Goal: Navigation & Orientation: Find specific page/section

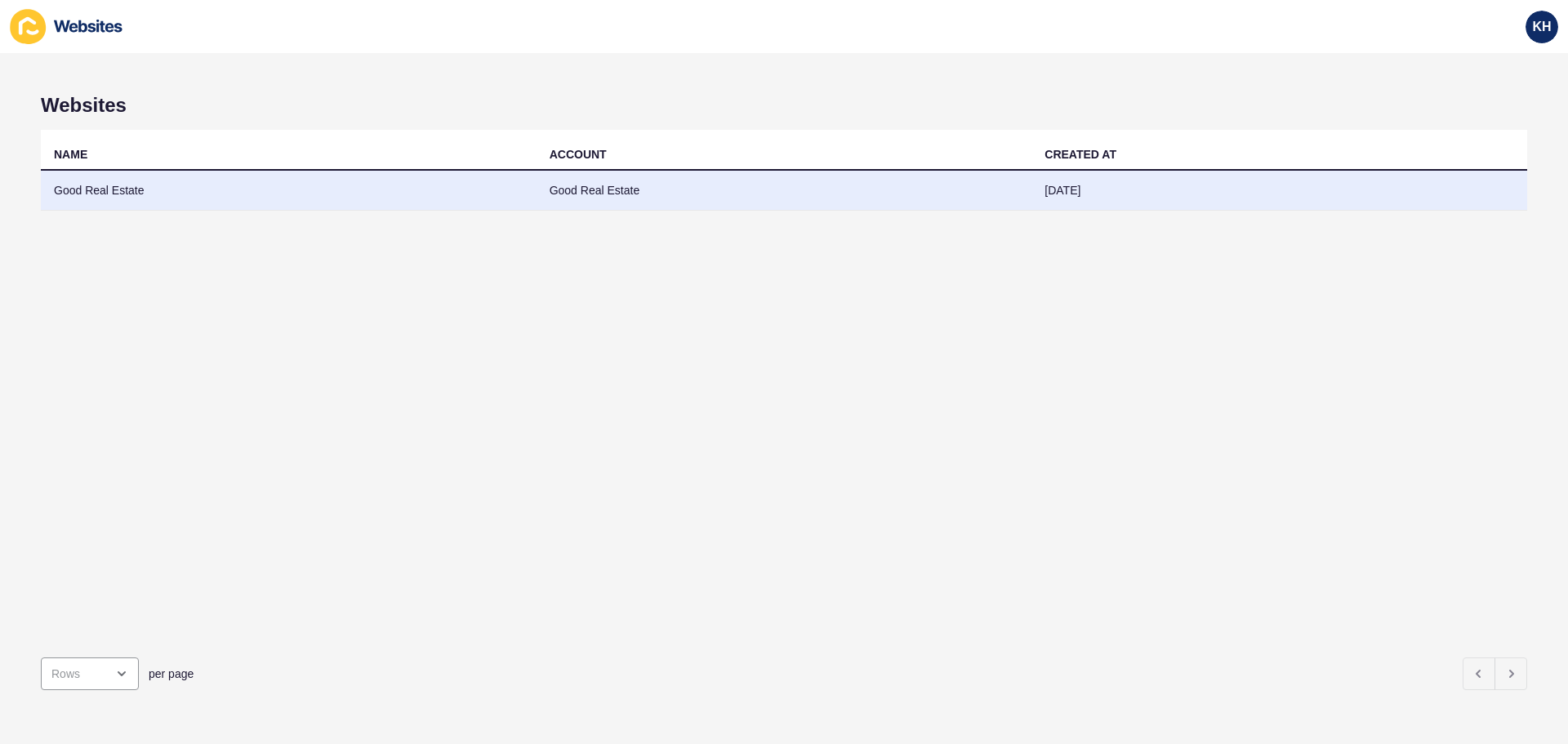
click at [130, 194] on td "Good Real Estate" at bounding box center [288, 191] width 496 height 40
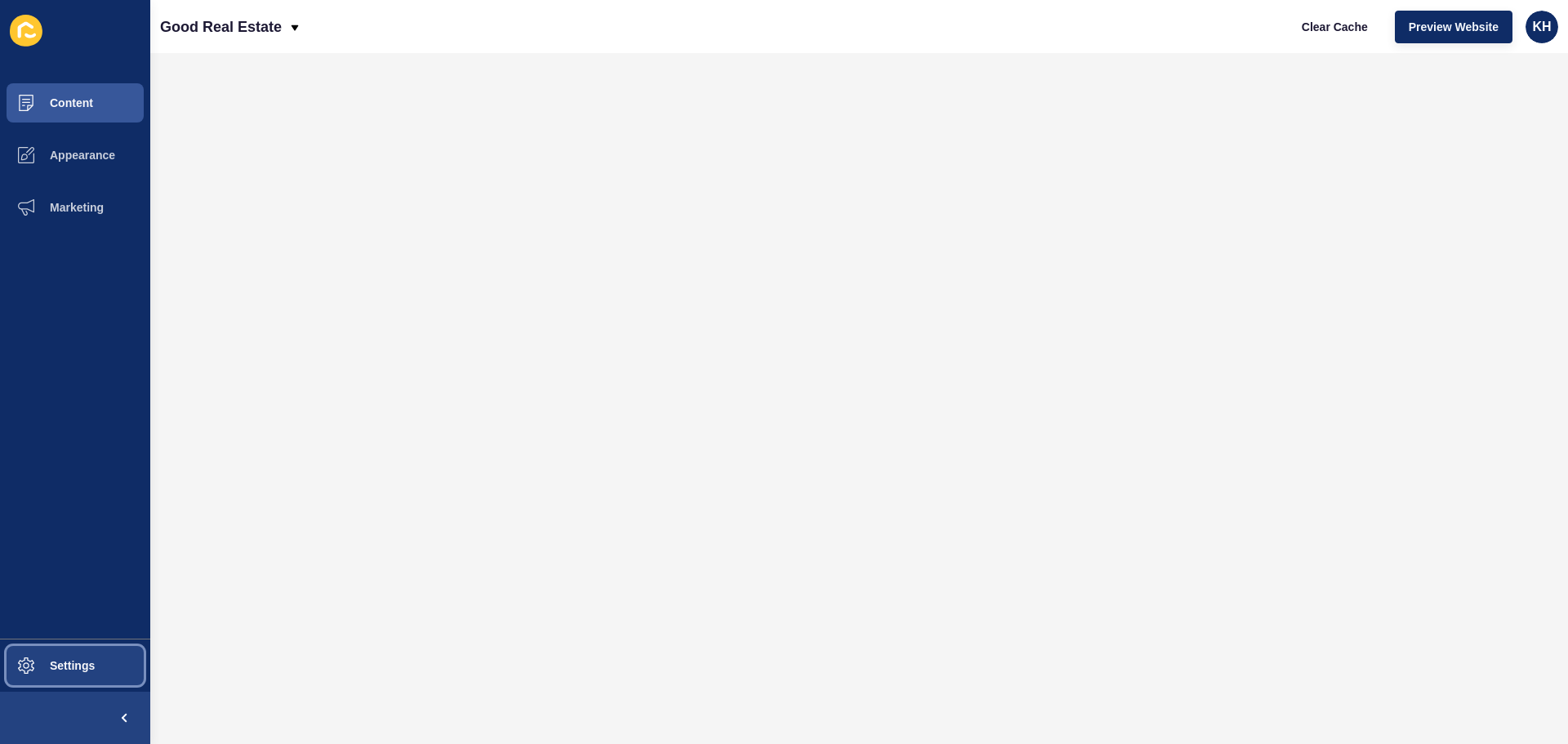
click at [69, 668] on span "Settings" at bounding box center [46, 666] width 97 height 13
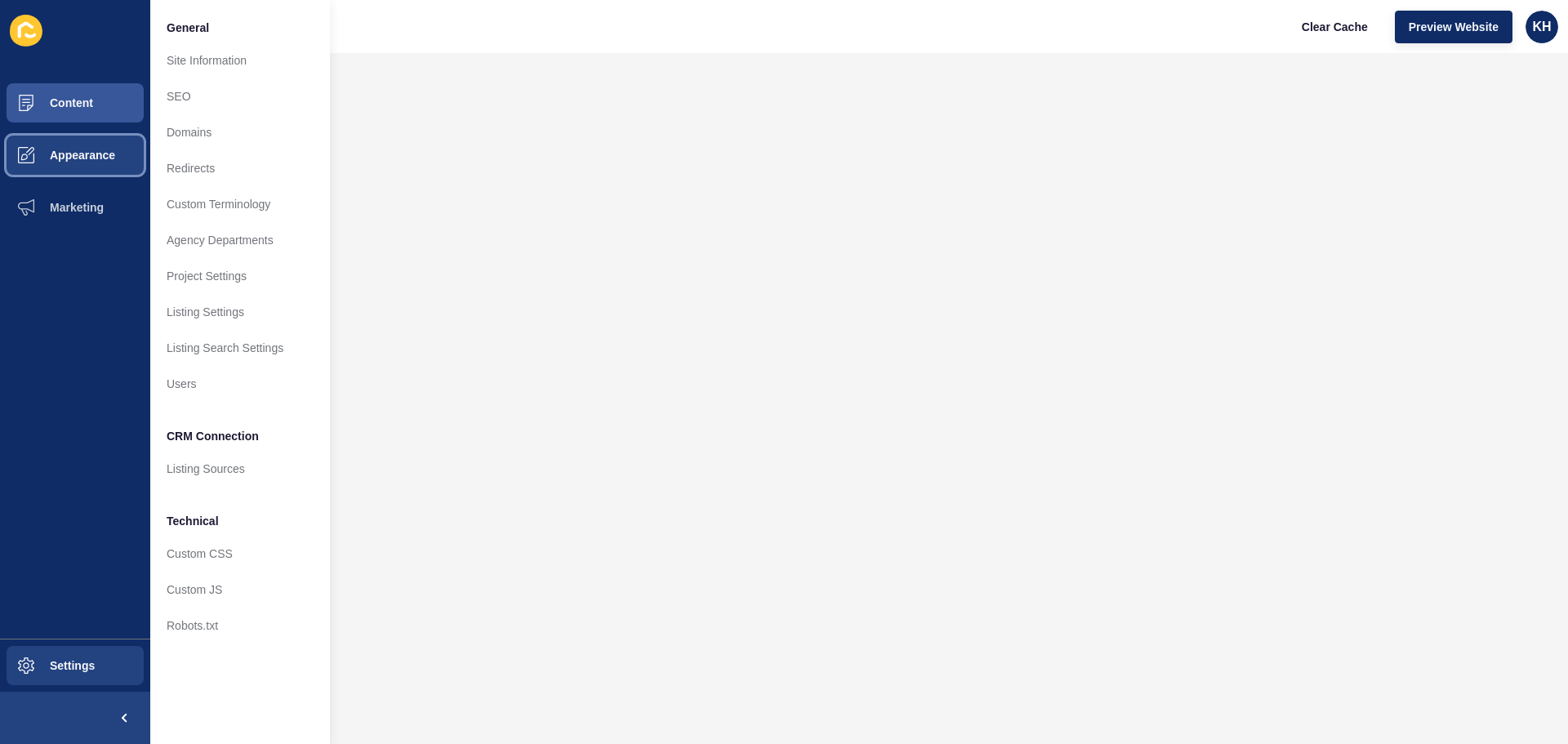
click at [71, 164] on button "Appearance" at bounding box center [74, 155] width 150 height 52
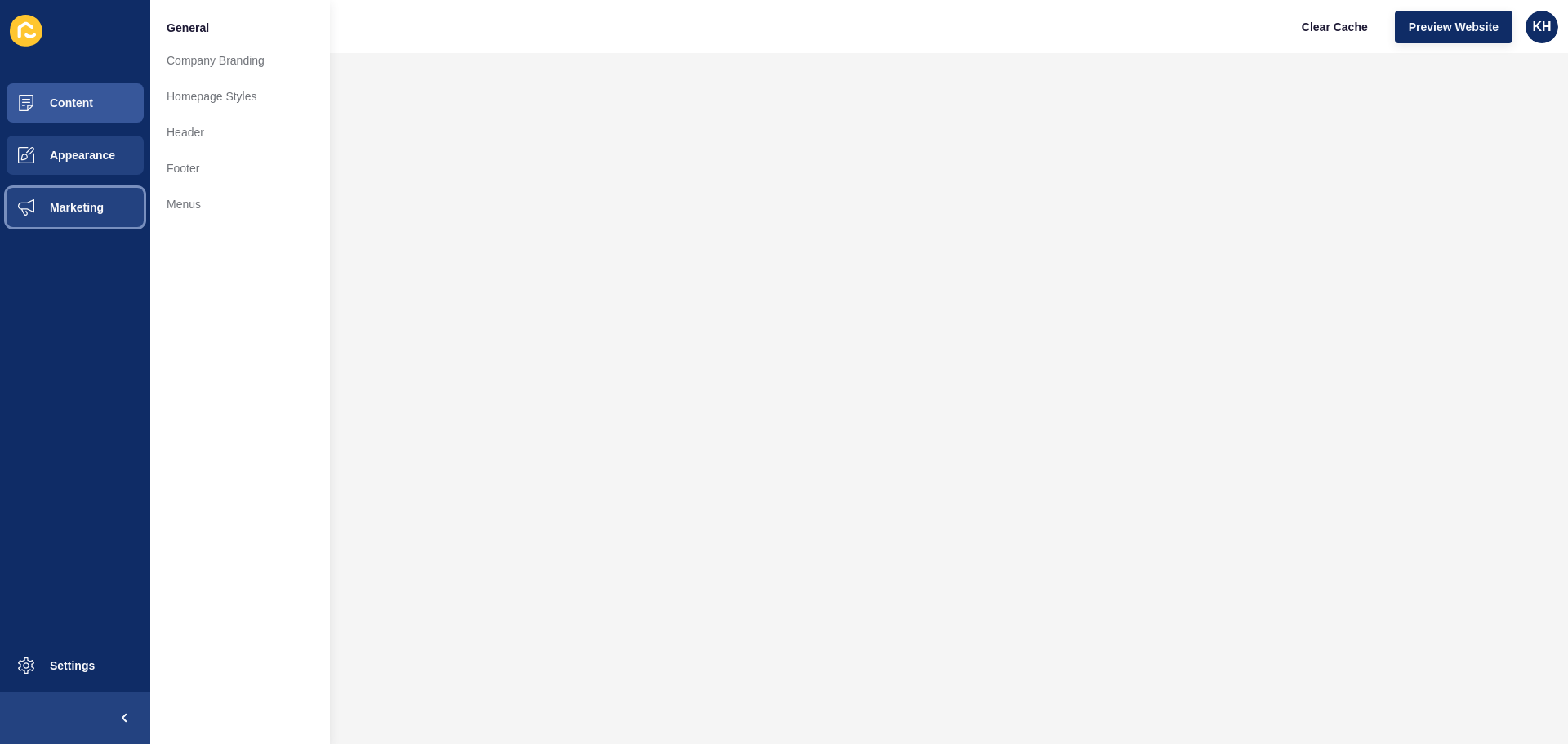
click at [70, 210] on span "Marketing" at bounding box center [50, 207] width 106 height 13
click at [63, 160] on span "Appearance" at bounding box center [56, 155] width 118 height 13
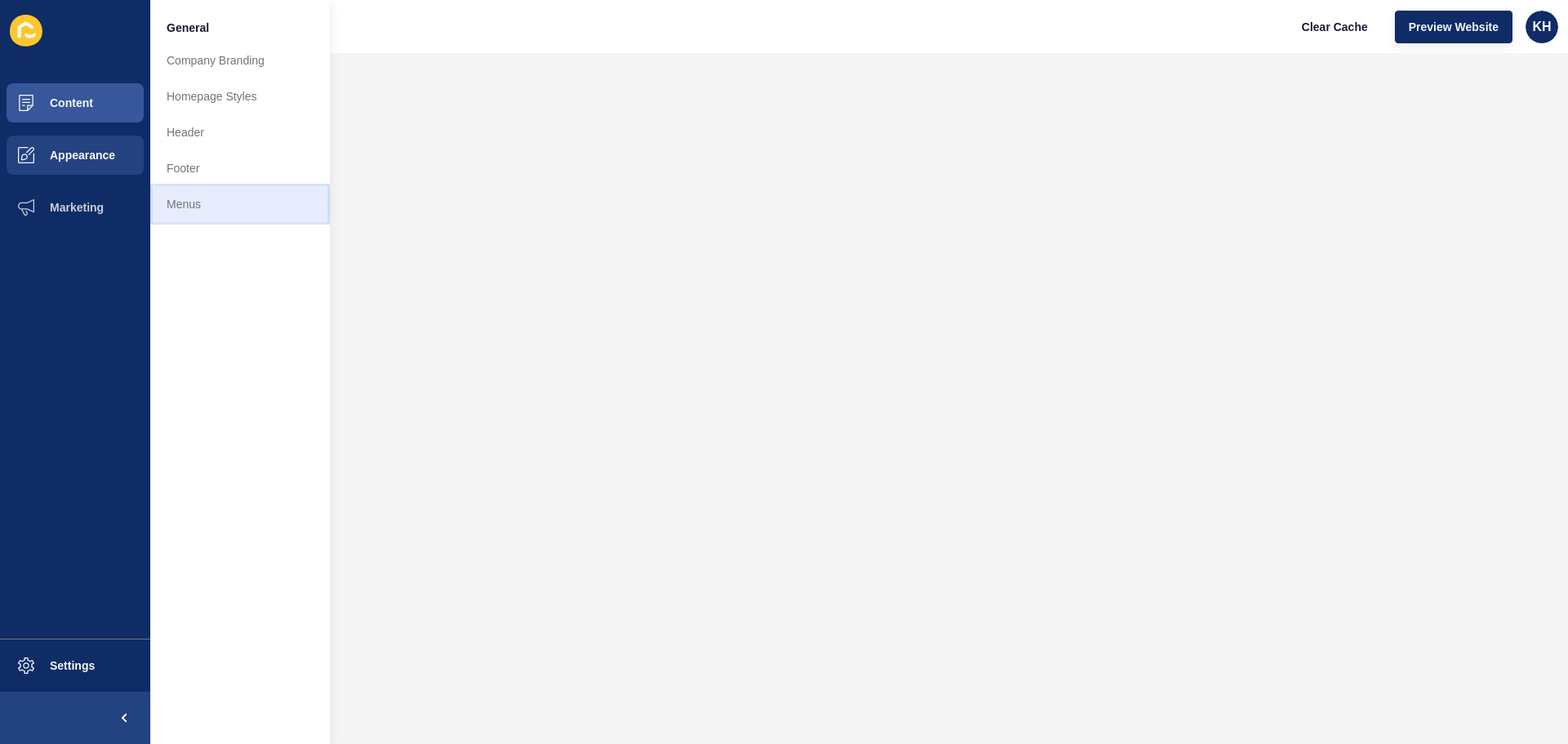
click at [179, 200] on link "Menus" at bounding box center [239, 203] width 179 height 36
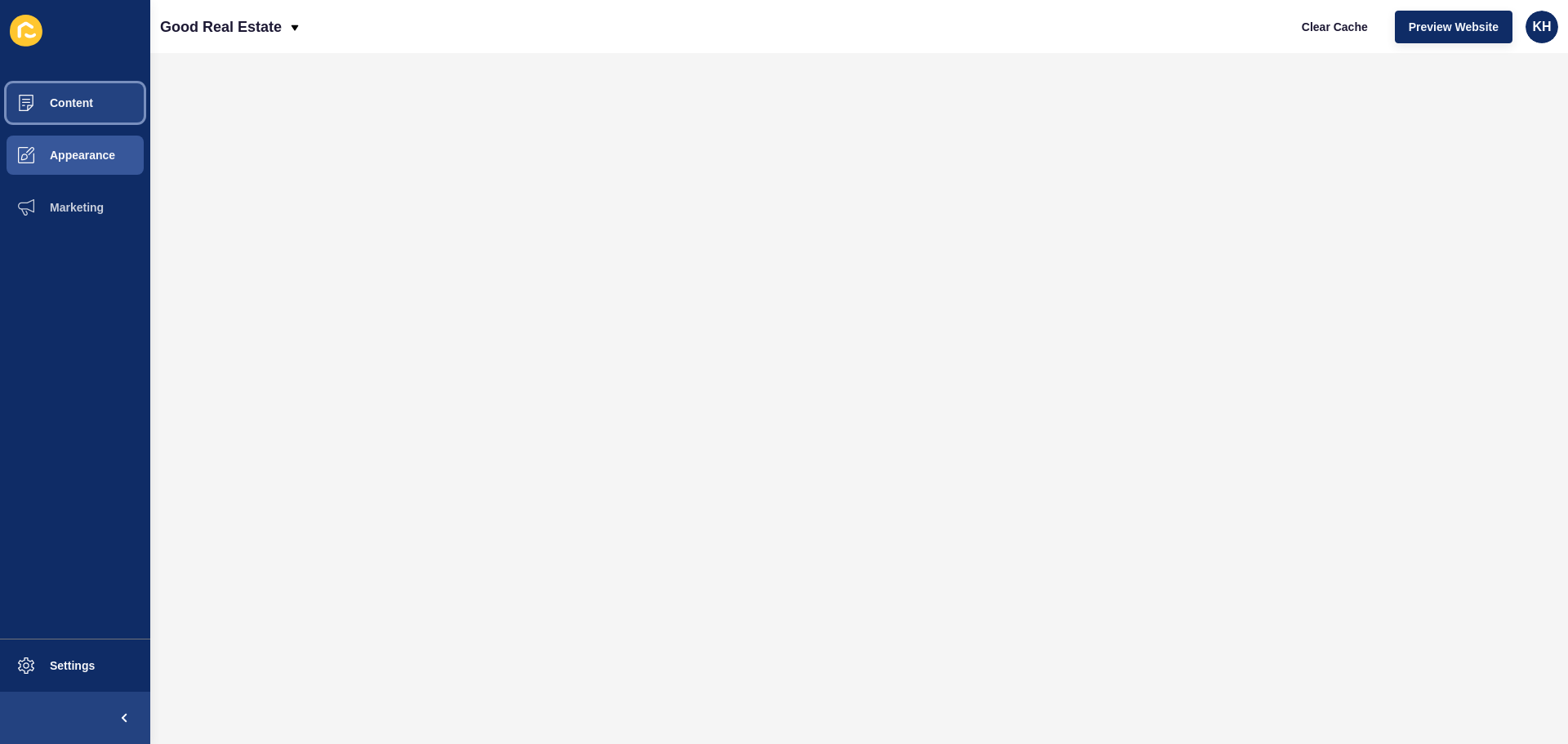
click at [98, 104] on button "Content" at bounding box center [74, 102] width 150 height 52
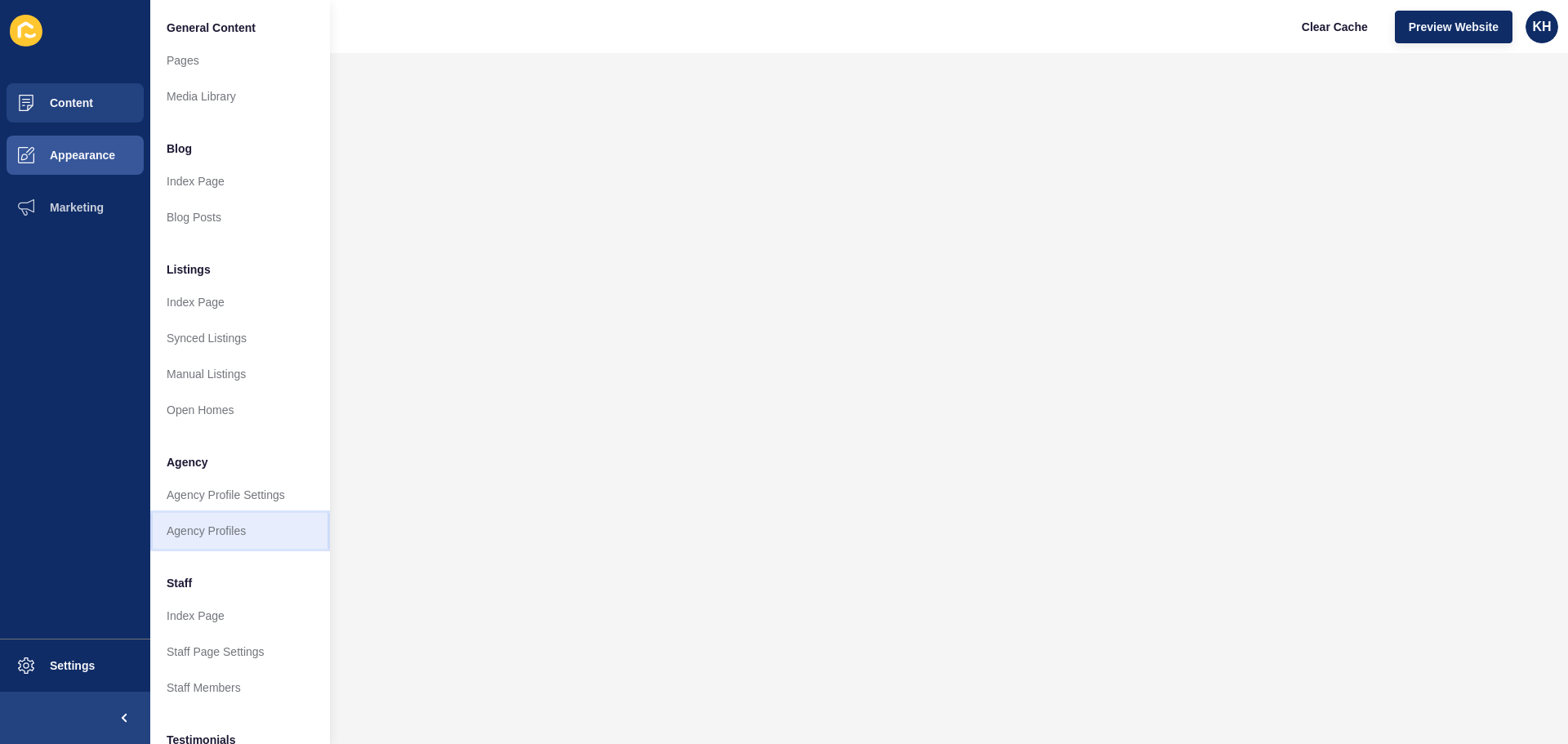
click at [222, 524] on link "Agency Profiles" at bounding box center [239, 531] width 179 height 36
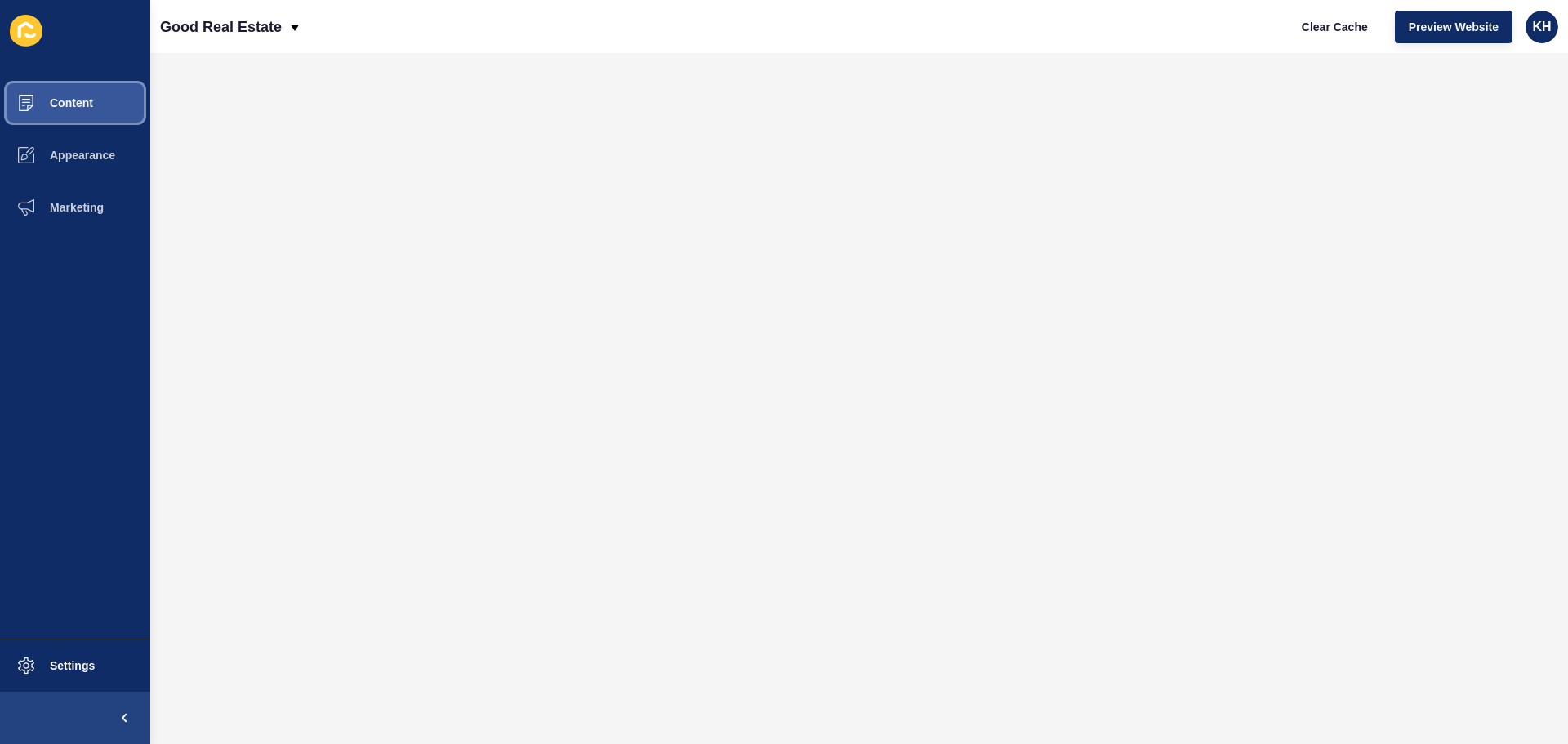
click at [65, 104] on span "Content" at bounding box center [45, 103] width 96 height 13
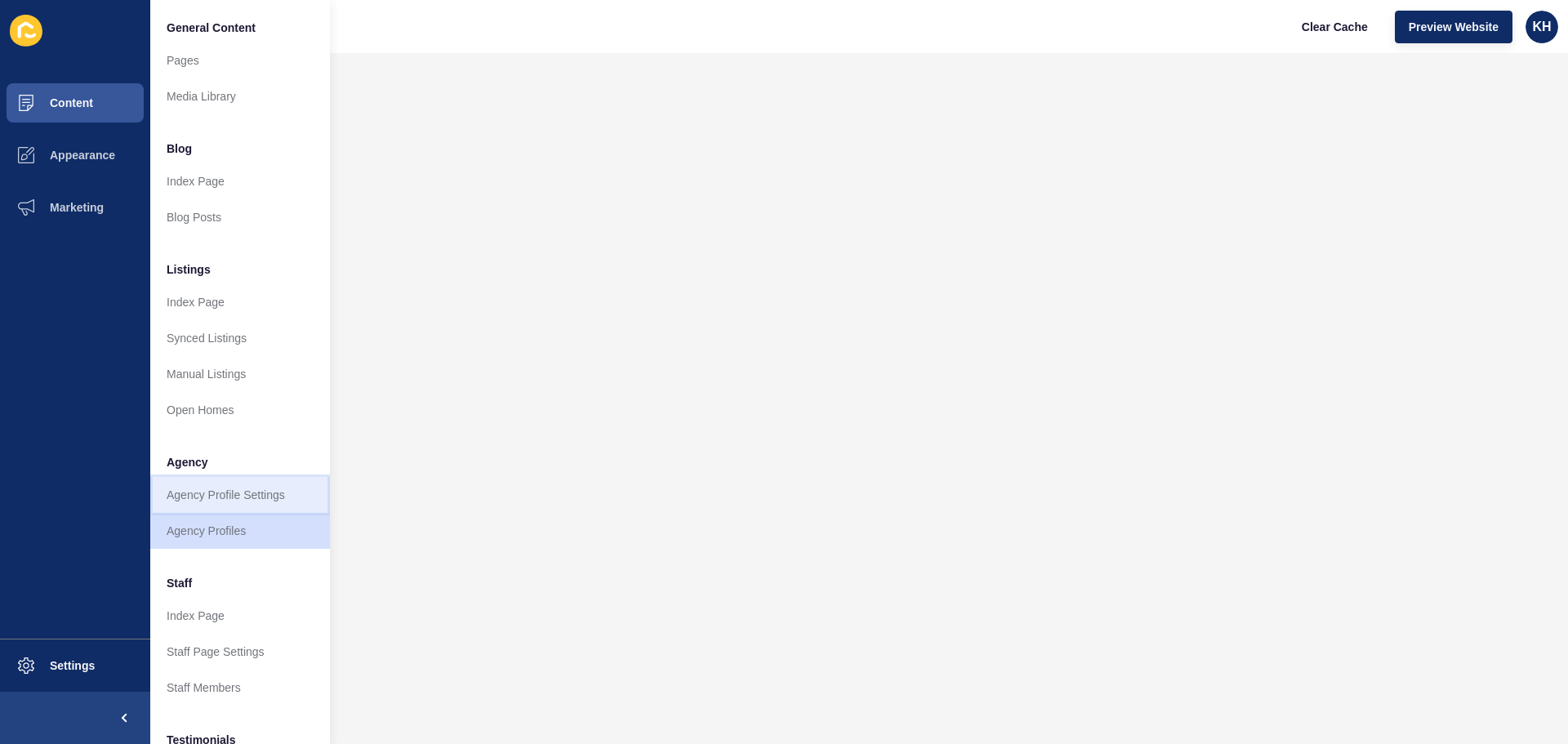
click at [212, 499] on link "Agency Profile Settings" at bounding box center [239, 495] width 179 height 36
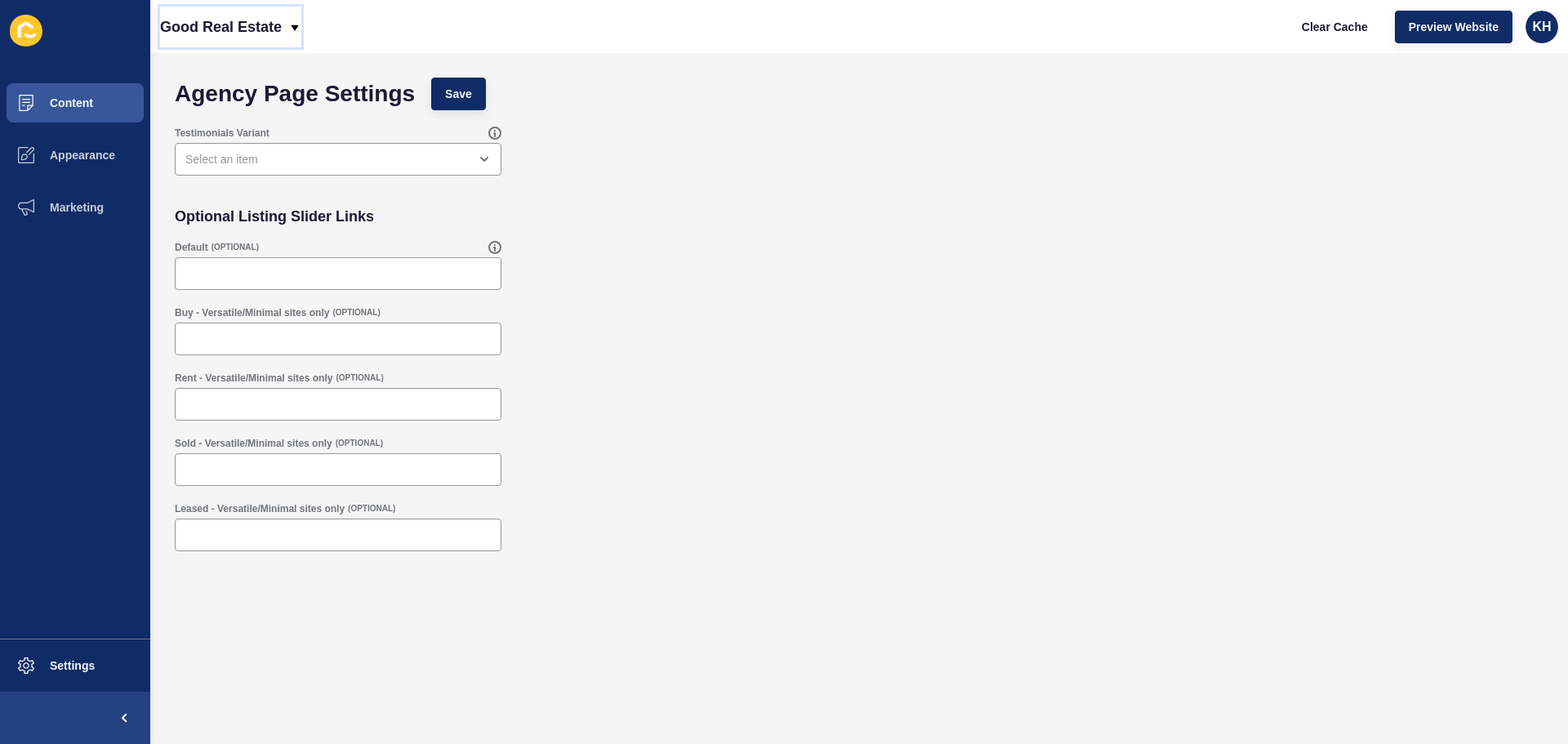
click at [295, 26] on icon at bounding box center [295, 28] width 7 height 6
click at [61, 105] on span "Content" at bounding box center [45, 103] width 96 height 13
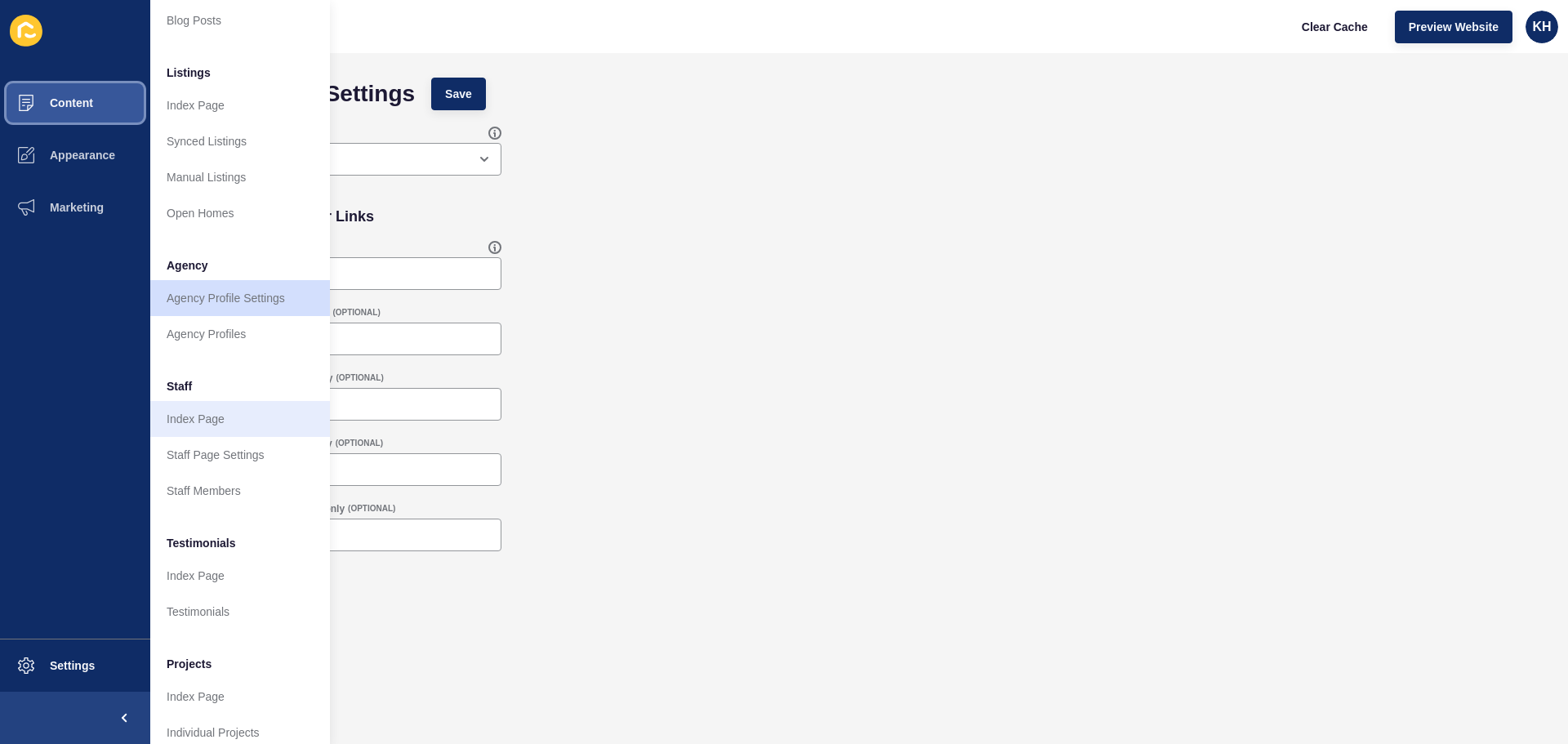
scroll to position [225, 0]
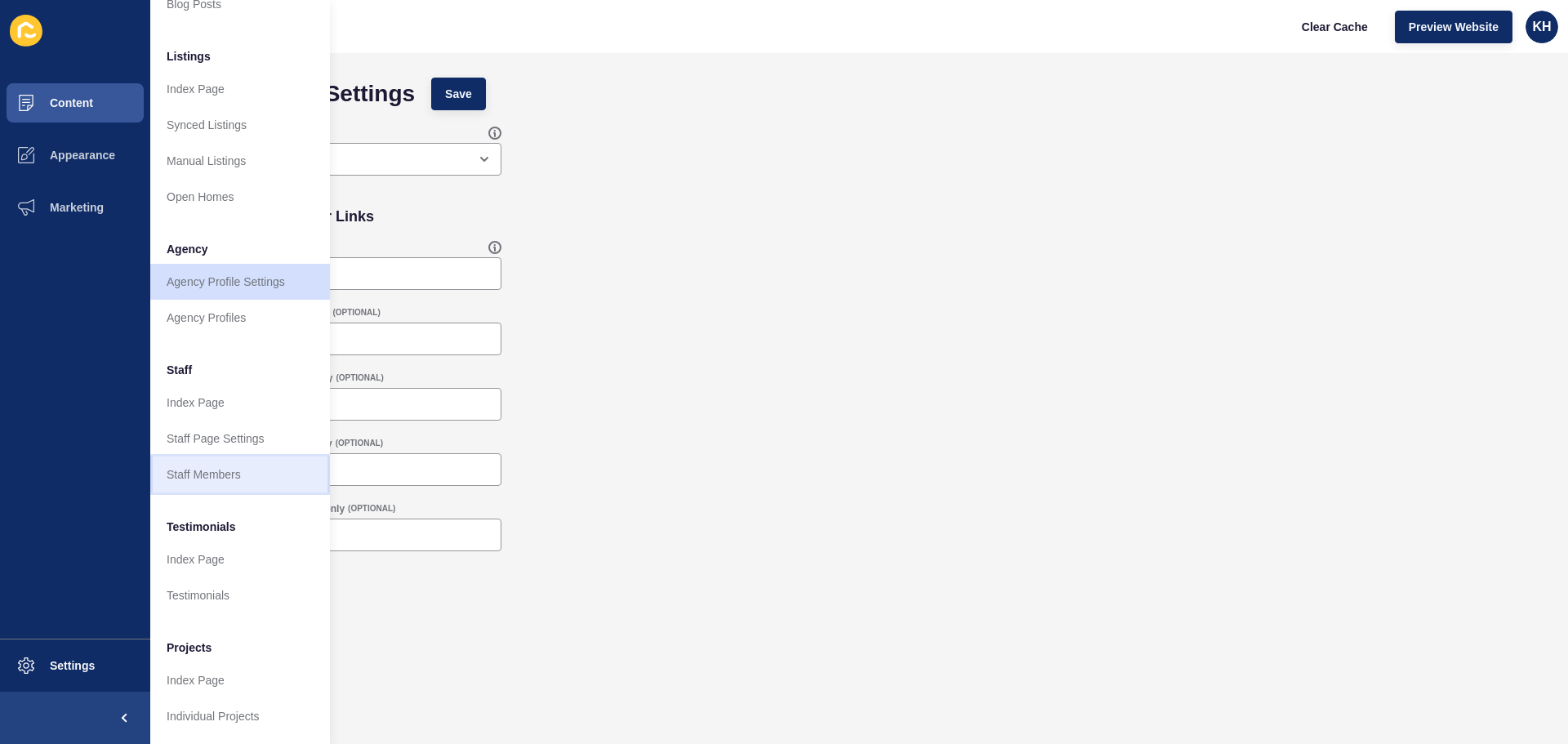
click at [201, 461] on link "Staff Members" at bounding box center [239, 474] width 179 height 36
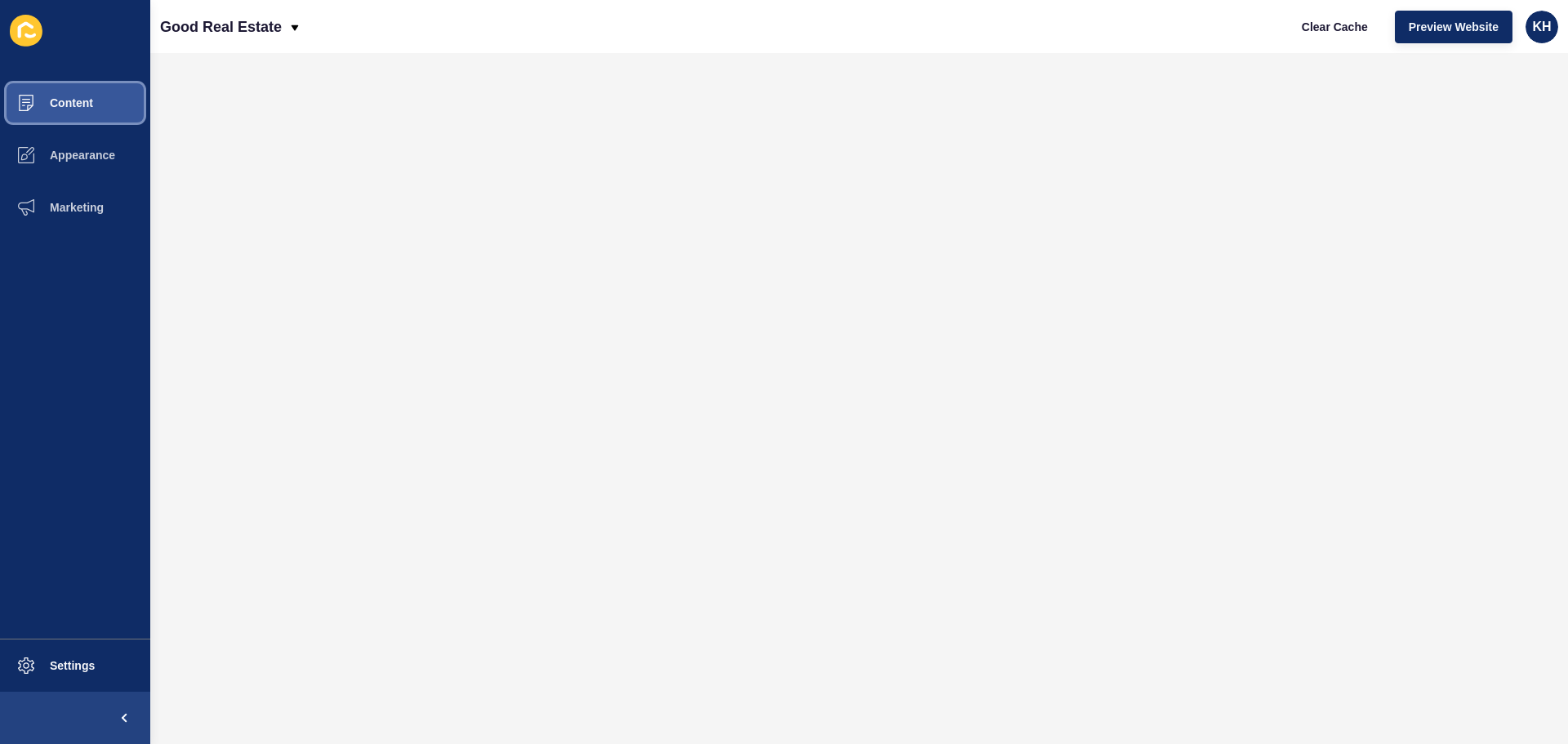
click at [64, 104] on span "Content" at bounding box center [45, 103] width 96 height 13
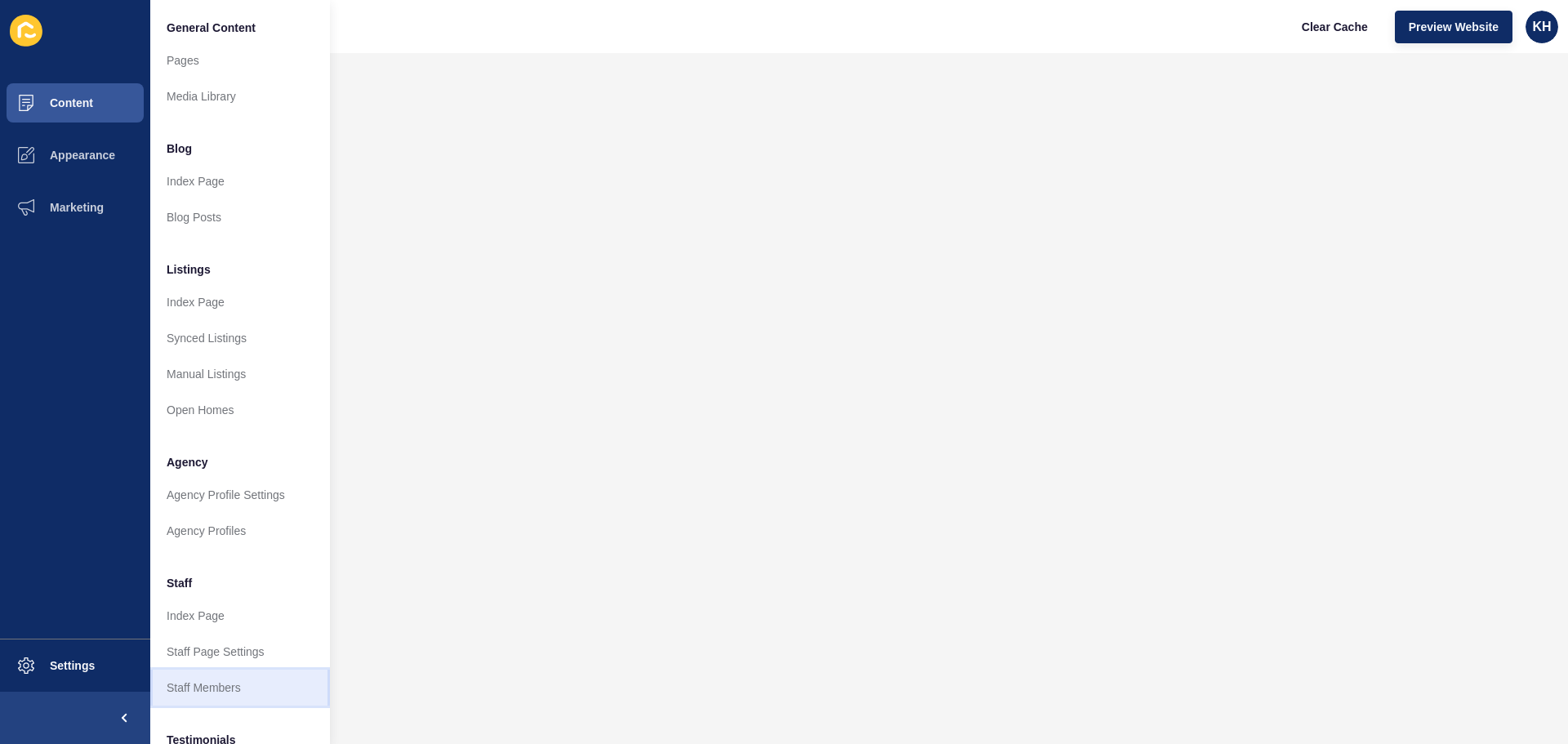
click at [201, 682] on link "Staff Members" at bounding box center [239, 687] width 179 height 36
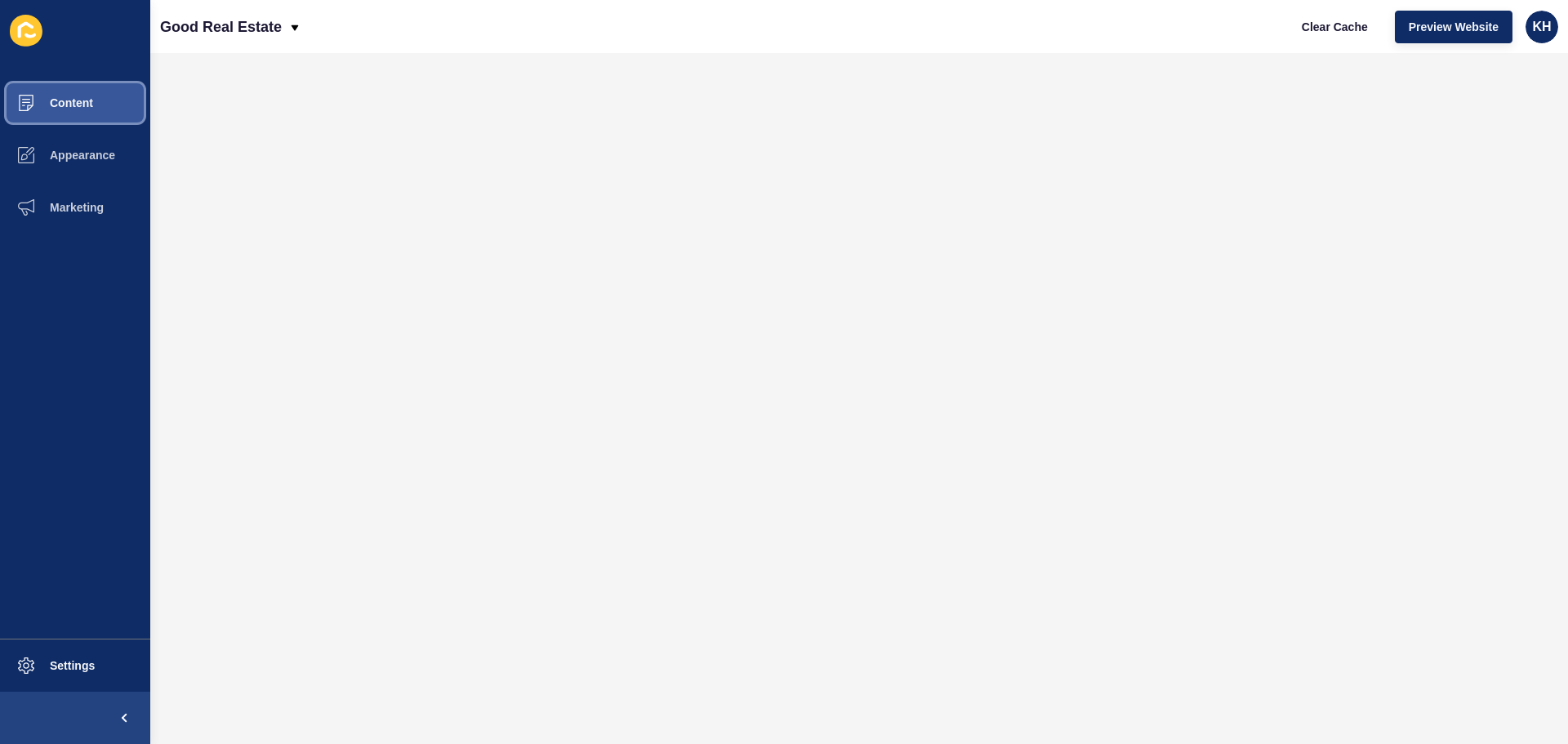
click at [74, 106] on span "Content" at bounding box center [45, 103] width 96 height 13
